Goal: Find specific page/section: Find specific page/section

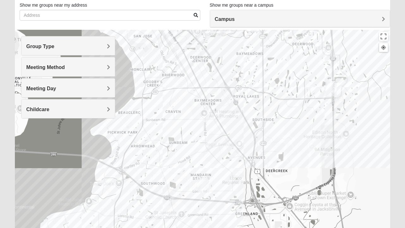
scroll to position [41, 0]
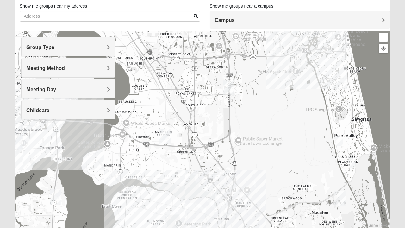
click at [38, 45] on span "Group Type" at bounding box center [40, 47] width 28 height 5
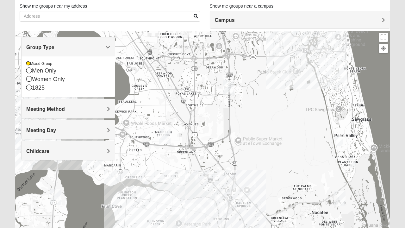
click at [30, 88] on icon at bounding box center [29, 87] width 6 height 6
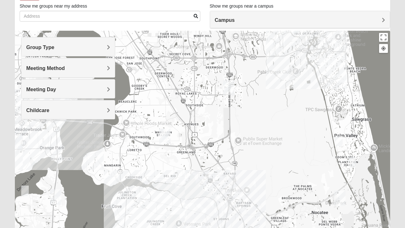
click at [44, 70] on span "Meeting Method" at bounding box center [45, 67] width 39 height 5
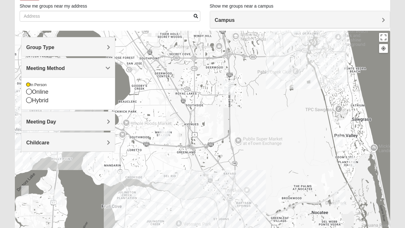
click at [33, 66] on span "Meeting Method" at bounding box center [45, 67] width 39 height 5
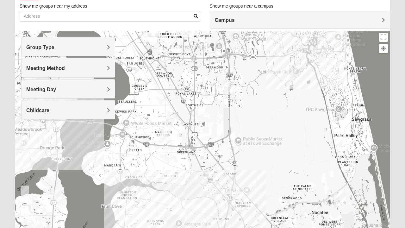
click at [39, 87] on span "Meeting Day" at bounding box center [41, 89] width 30 height 5
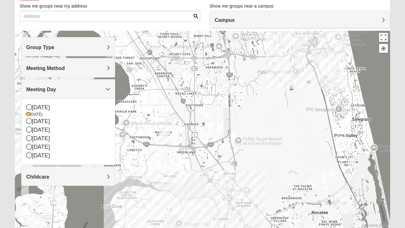
click at [37, 90] on span "Meeting Day" at bounding box center [41, 89] width 30 height 5
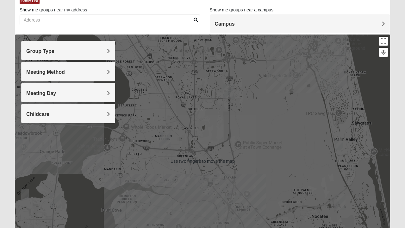
scroll to position [37, 0]
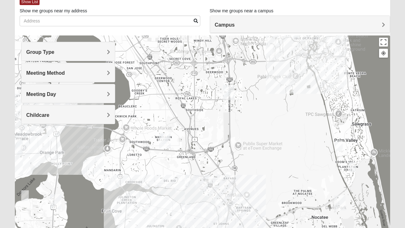
click at [42, 70] on span "Meeting Method" at bounding box center [45, 72] width 39 height 5
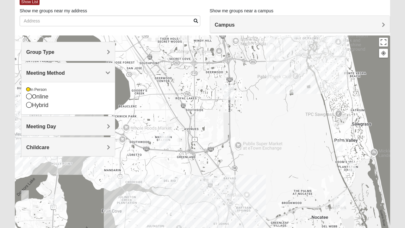
click at [38, 71] on span "Meeting Method" at bounding box center [45, 72] width 39 height 5
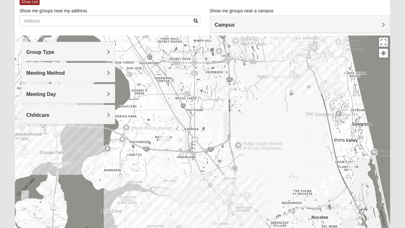
click at [39, 53] on span "Group Type" at bounding box center [40, 51] width 28 height 5
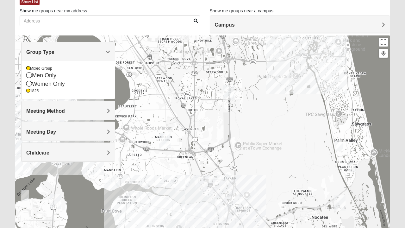
click at [31, 92] on div "1825" at bounding box center [68, 90] width 84 height 5
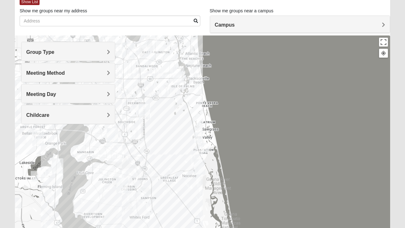
click at [95, 53] on h4 "Group Type" at bounding box center [68, 52] width 84 height 6
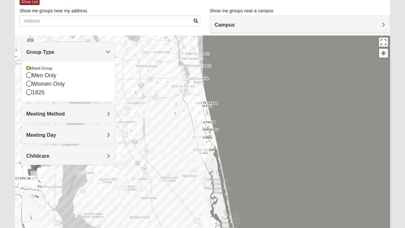
click at [56, 84] on div "Women Only" at bounding box center [68, 84] width 84 height 9
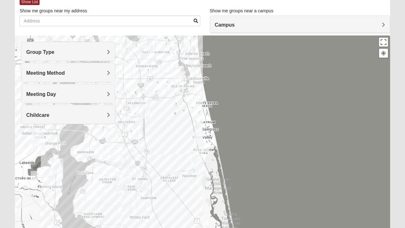
click at [83, 51] on h4 "Group Type" at bounding box center [68, 52] width 84 height 6
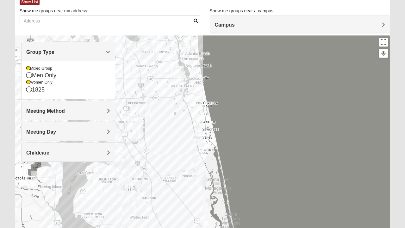
click at [29, 69] on icon at bounding box center [28, 68] width 4 height 4
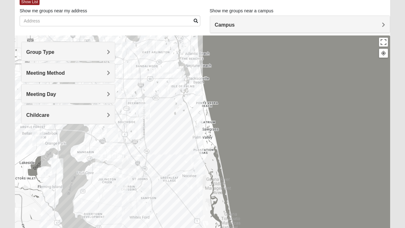
click at [87, 53] on h4 "Group Type" at bounding box center [68, 52] width 84 height 6
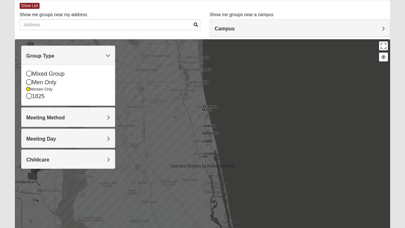
scroll to position [33, 0]
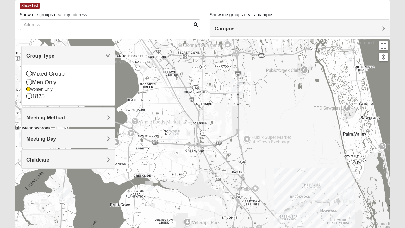
click at [176, 133] on img "Mandarin" at bounding box center [173, 134] width 16 height 20
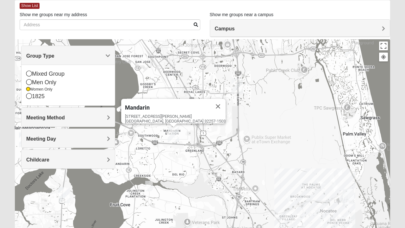
click at [210, 103] on button "Close" at bounding box center [217, 106] width 15 height 15
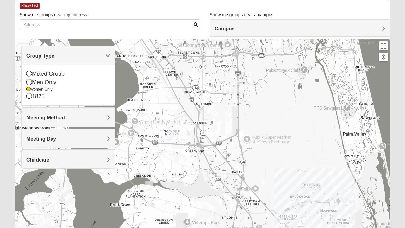
click at [80, 141] on div "Meeting Day" at bounding box center [68, 138] width 93 height 19
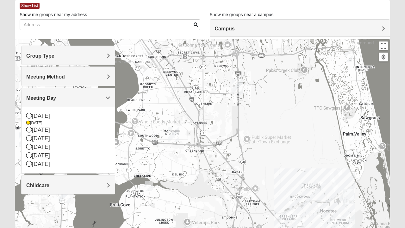
click at [99, 103] on div "Meeting Day" at bounding box center [68, 97] width 93 height 19
